Goal: Task Accomplishment & Management: Manage account settings

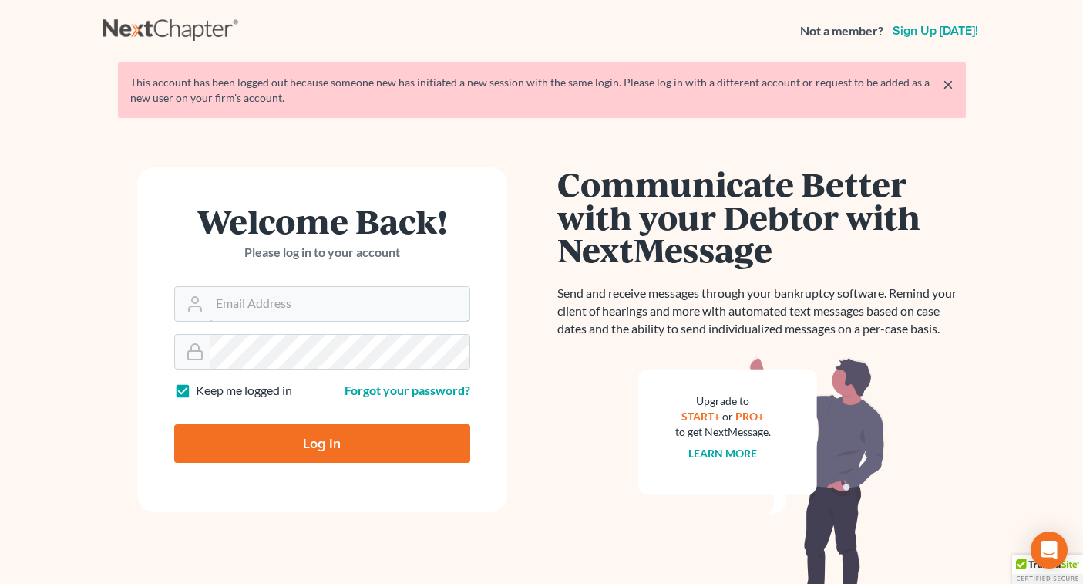
type input "[EMAIL_ADDRESS][DOMAIN_NAME]"
click at [321, 442] on input "Log In" at bounding box center [322, 443] width 296 height 39
type input "Thinking..."
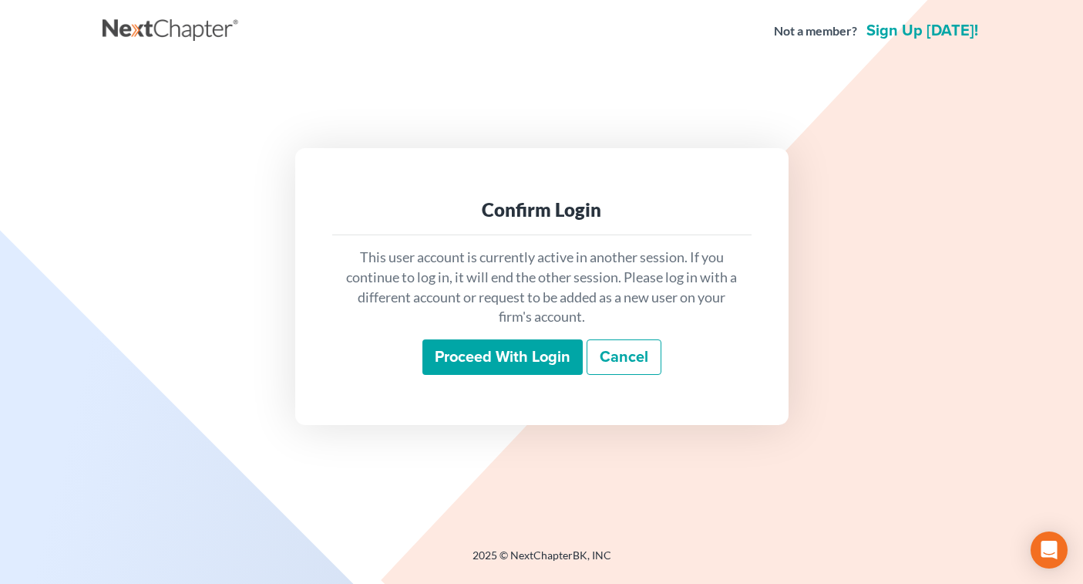
click at [465, 350] on input "Proceed with login" at bounding box center [502, 356] width 160 height 35
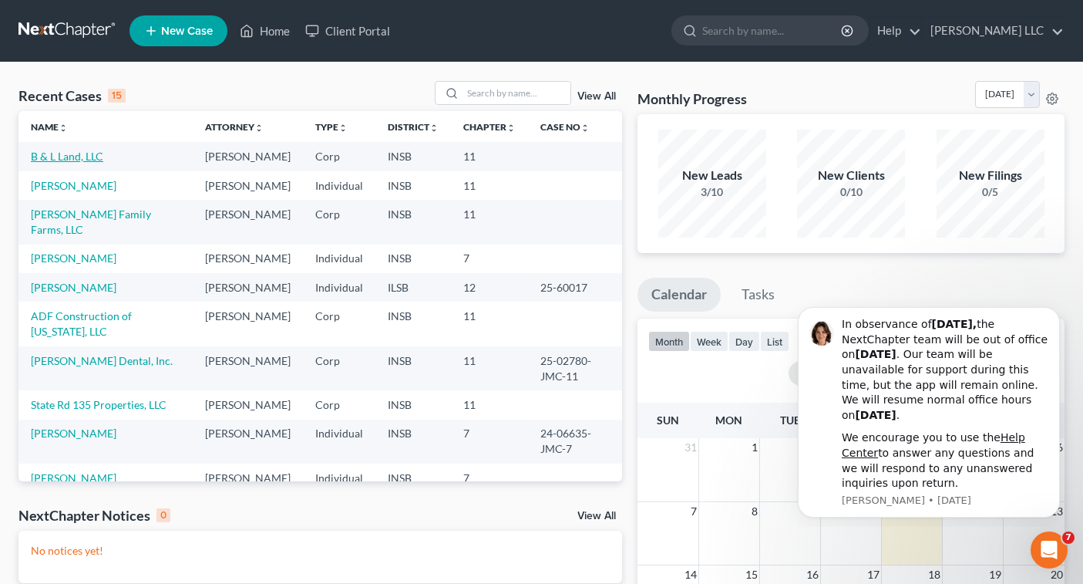
click at [63, 163] on link "B & L Land, LLC" at bounding box center [67, 156] width 72 height 13
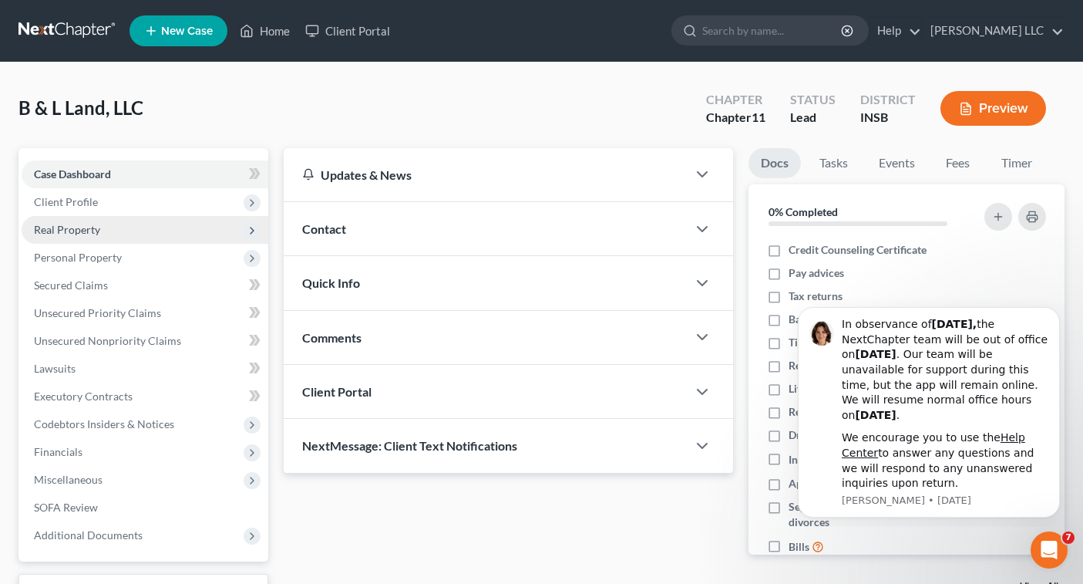
click at [134, 233] on span "Real Property" at bounding box center [145, 230] width 247 height 28
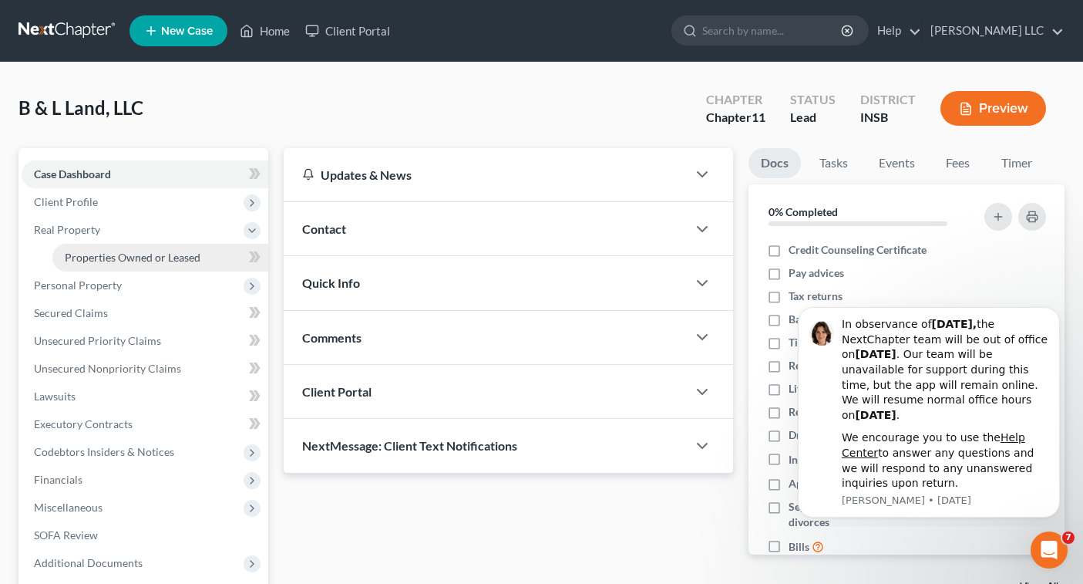
click at [174, 254] on span "Properties Owned or Leased" at bounding box center [133, 257] width 136 height 13
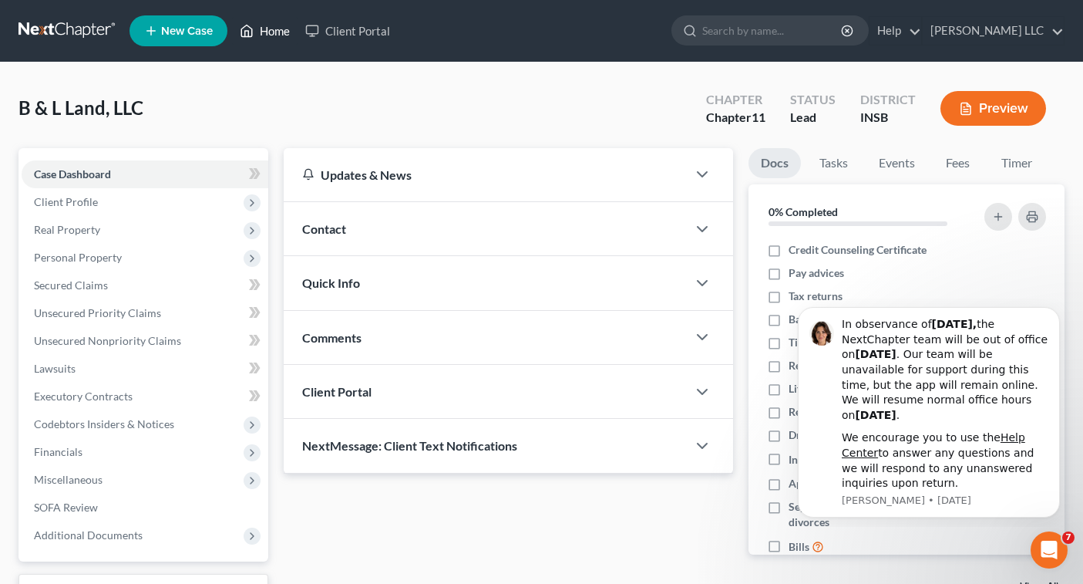
click at [270, 30] on link "Home" at bounding box center [265, 31] width 66 height 28
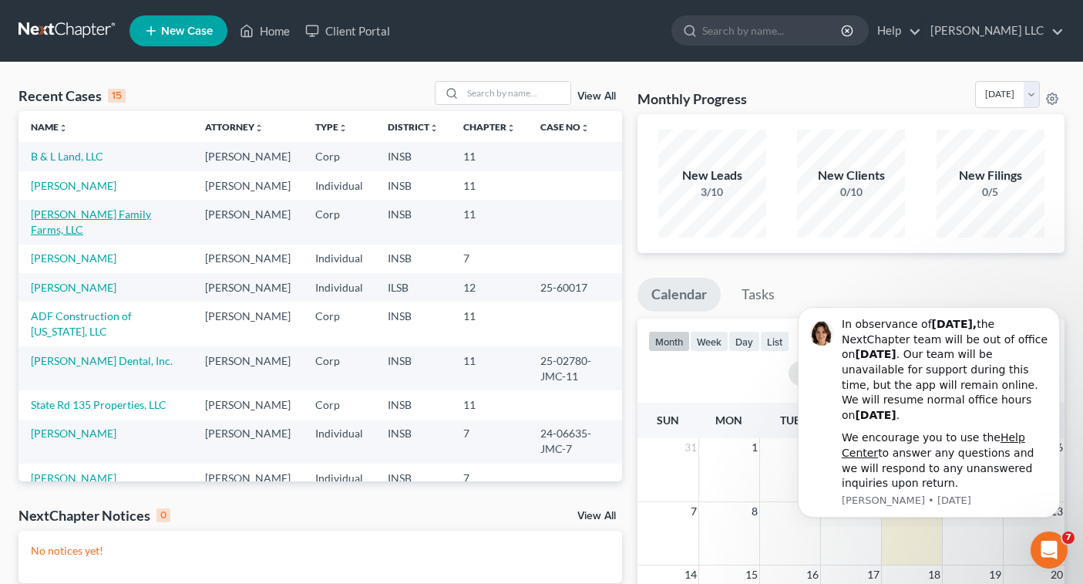
click at [122, 236] on link "Carpenter Family Farms, LLC" at bounding box center [91, 221] width 120 height 29
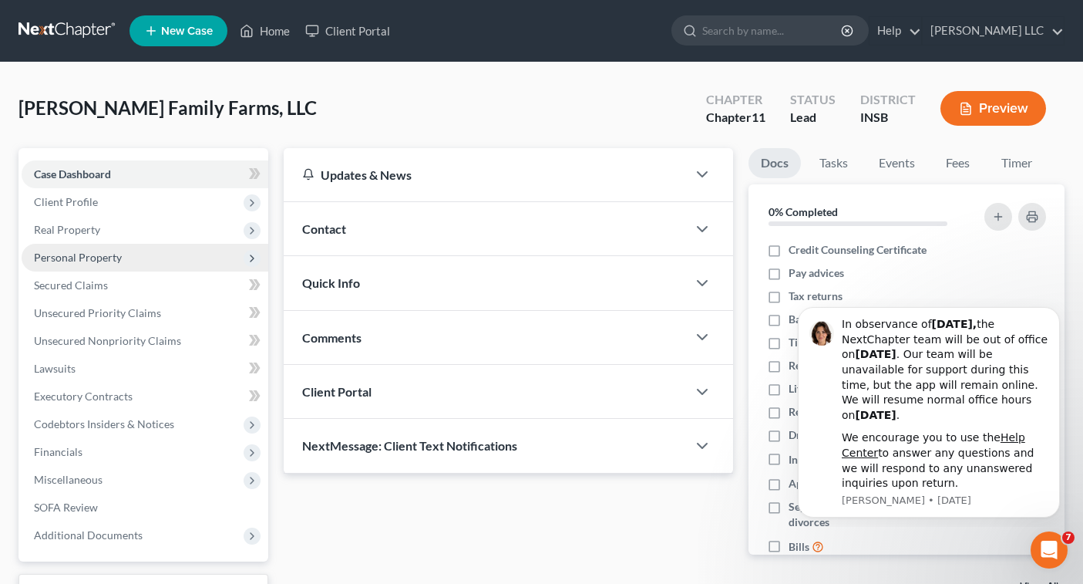
click at [113, 257] on span "Personal Property" at bounding box center [78, 257] width 88 height 13
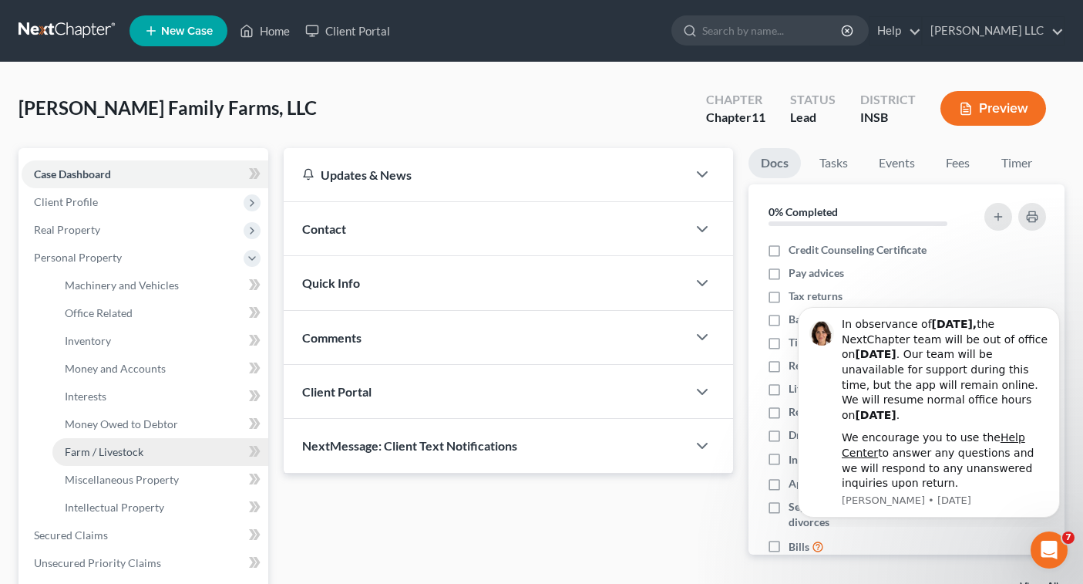
click at [140, 454] on span "Farm / Livestock" at bounding box center [104, 451] width 79 height 13
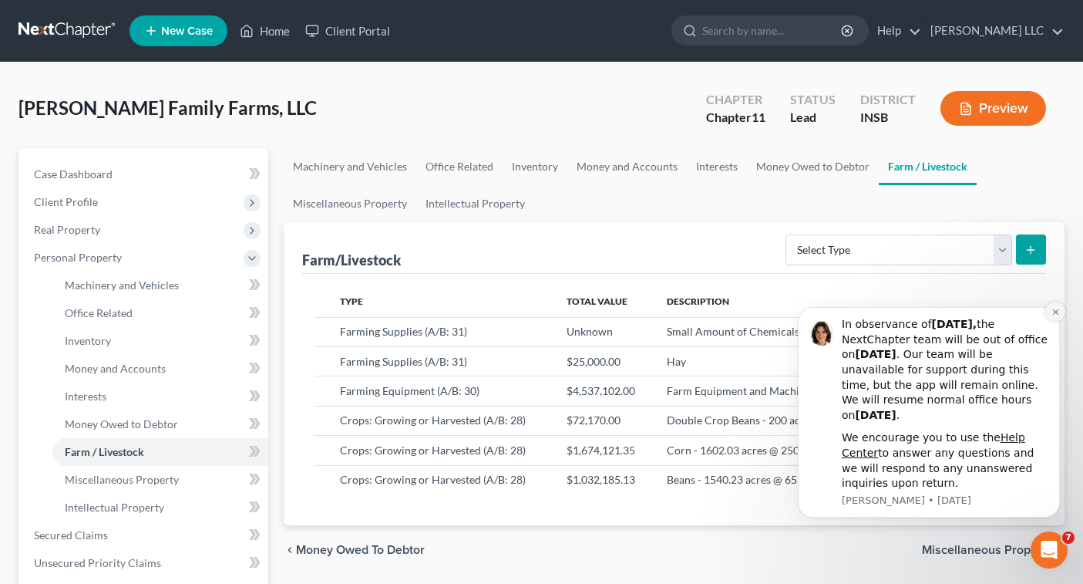
click at [1054, 315] on icon "Dismiss notification" at bounding box center [1054, 311] width 5 height 5
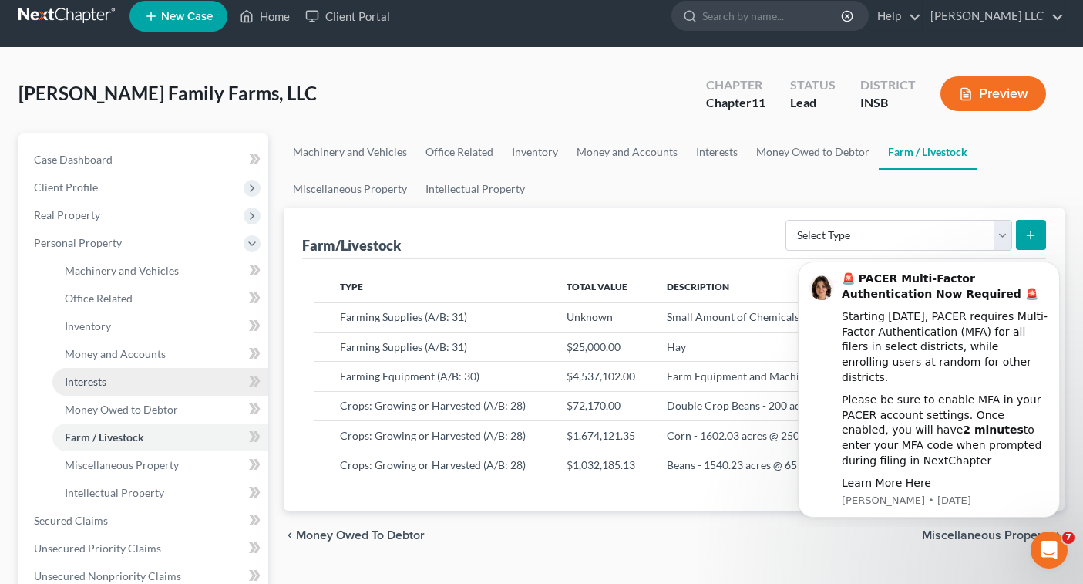
scroll to position [15, 0]
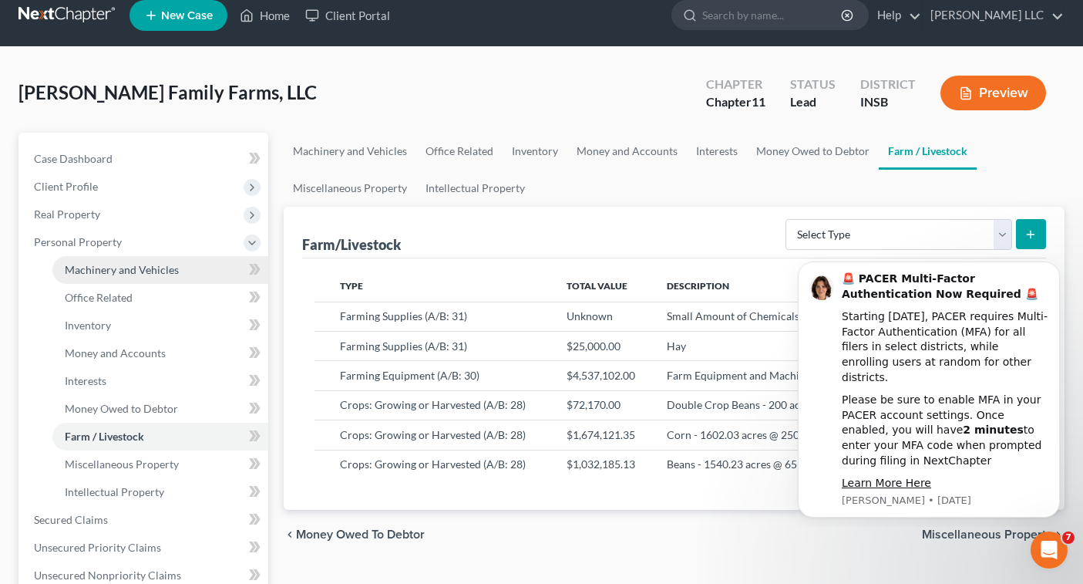
click at [163, 269] on span "Machinery and Vehicles" at bounding box center [122, 269] width 114 height 13
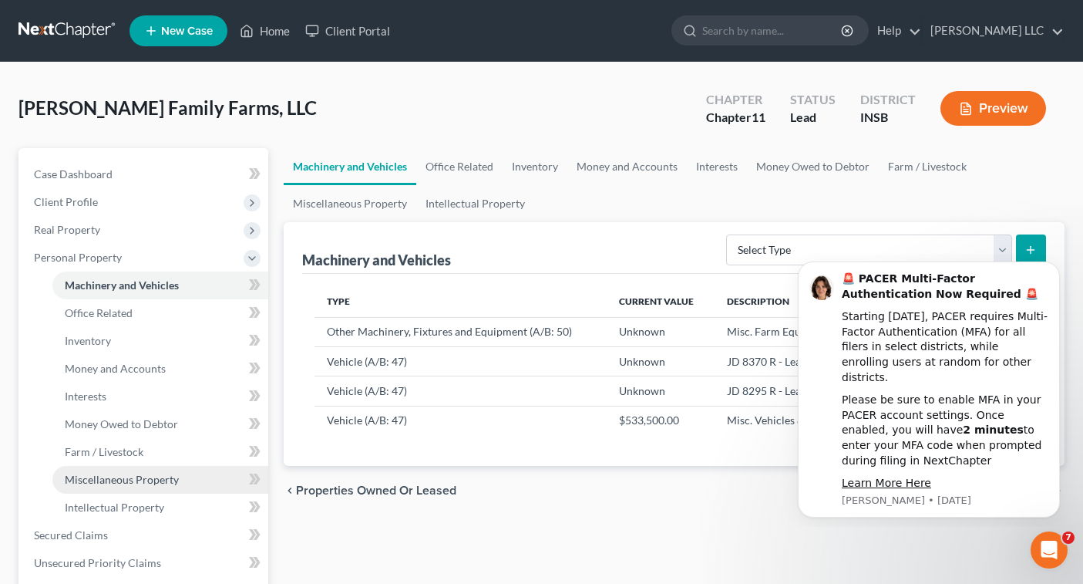
click at [195, 478] on link "Miscellaneous Property" at bounding box center [160, 480] width 216 height 28
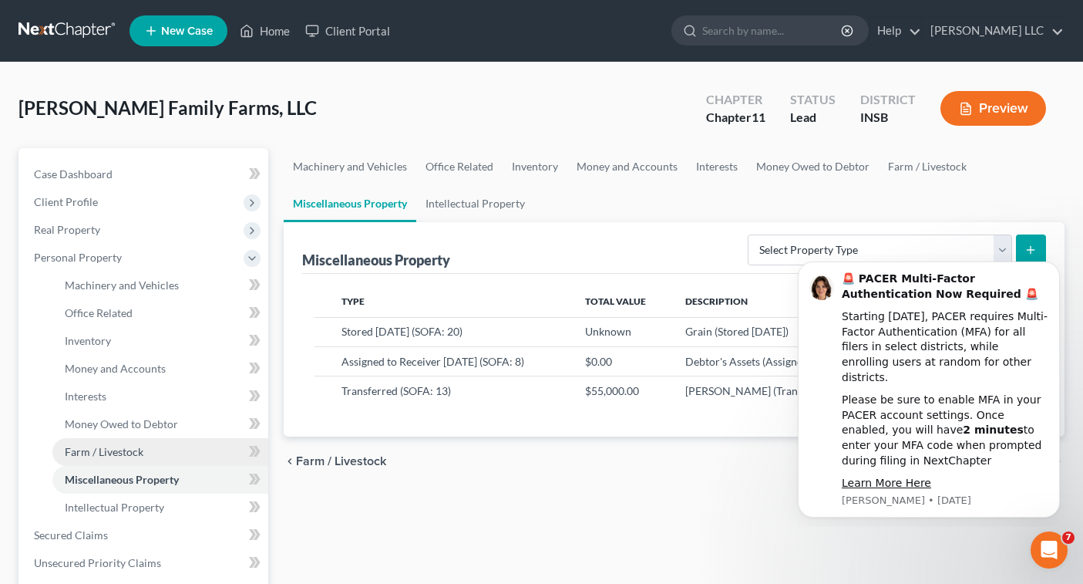
click at [177, 456] on link "Farm / Livestock" at bounding box center [160, 452] width 216 height 28
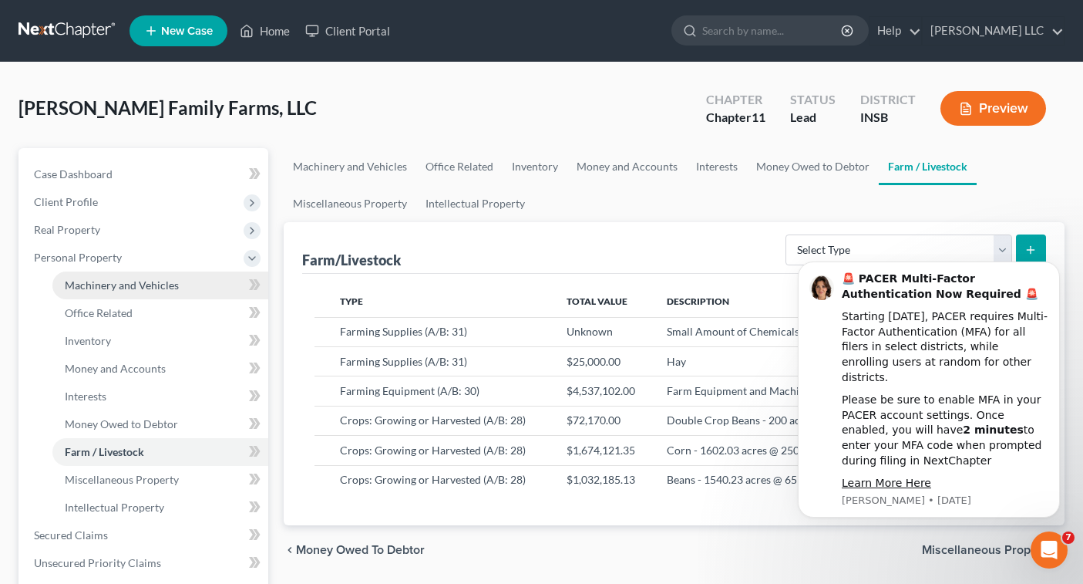
click at [168, 291] on link "Machinery and Vehicles" at bounding box center [160, 285] width 216 height 28
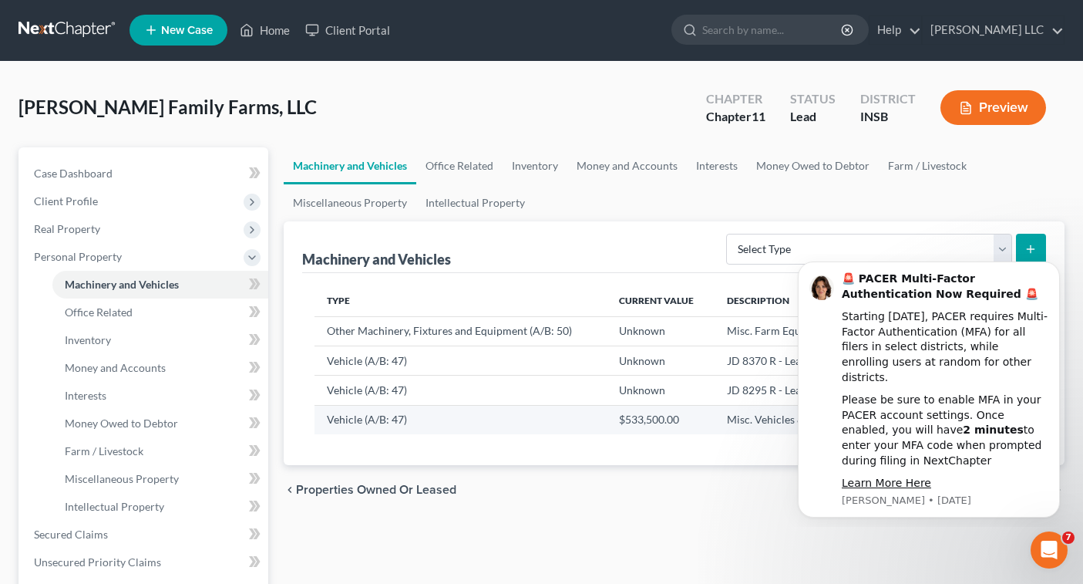
scroll to position [1, 0]
click at [1056, 265] on button "Dismiss notification" at bounding box center [1055, 266] width 20 height 20
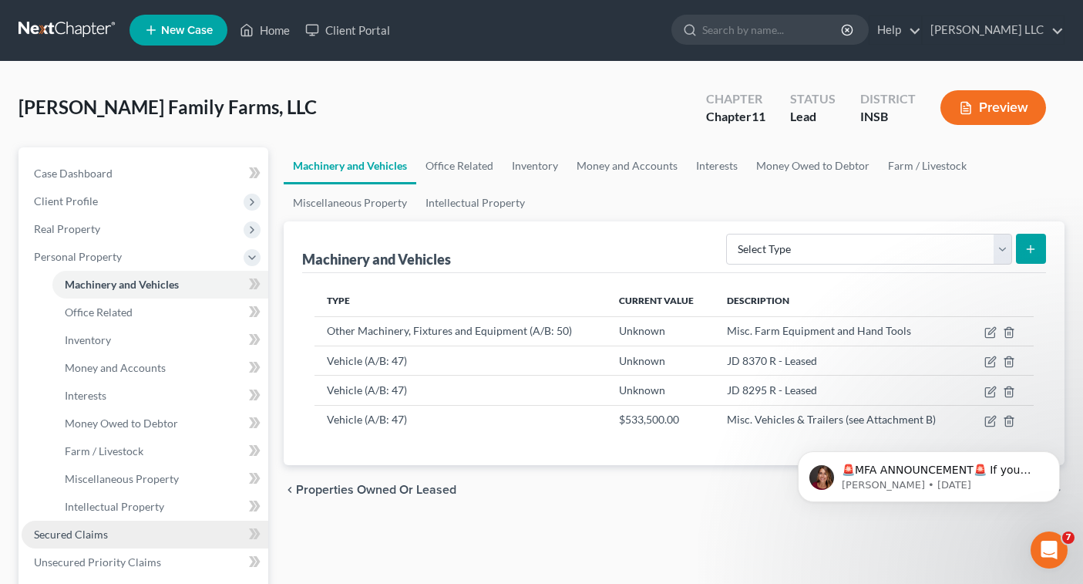
click at [99, 540] on span "Secured Claims" at bounding box center [71, 533] width 74 height 13
